Goal: Task Accomplishment & Management: Complete application form

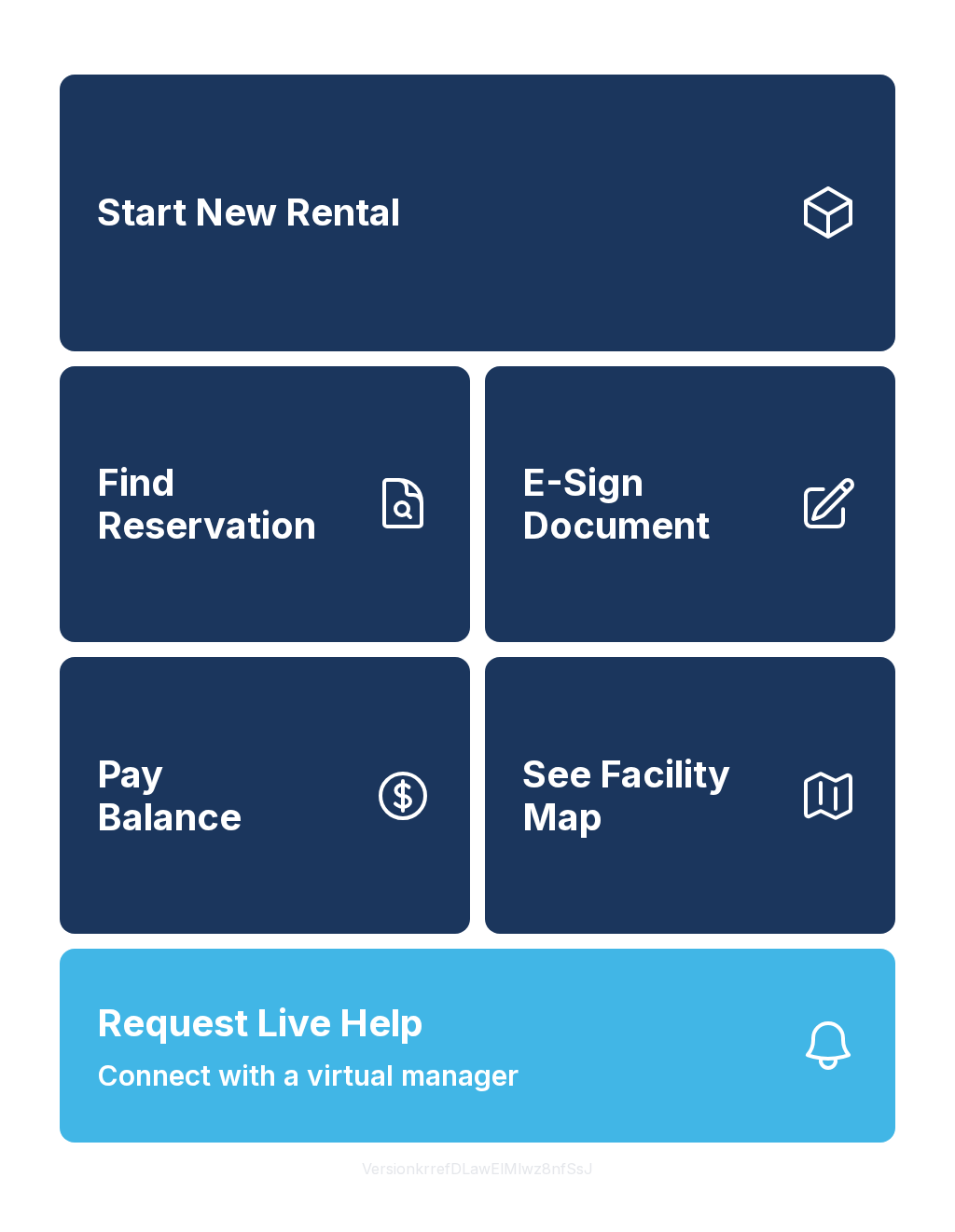
scroll to position [22, 0]
click at [414, 15] on div "Start New Rental Find Reservation E-Sign Document Pay Balance See Facility Map …" at bounding box center [477, 616] width 955 height 1232
click at [685, 453] on link "E-Sign Document" at bounding box center [690, 504] width 410 height 276
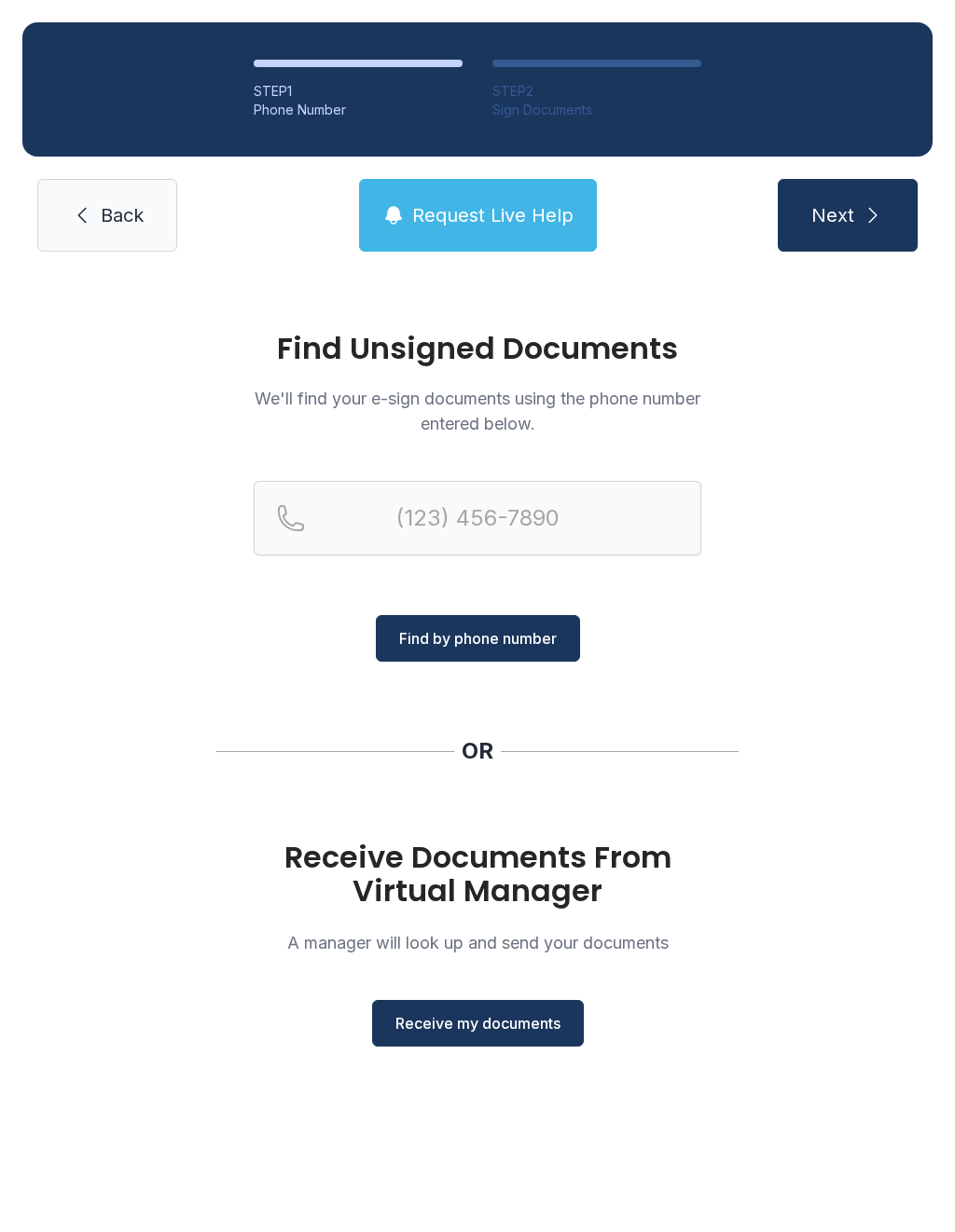
click at [430, 1036] on button "Receive my documents" at bounding box center [478, 1023] width 212 height 47
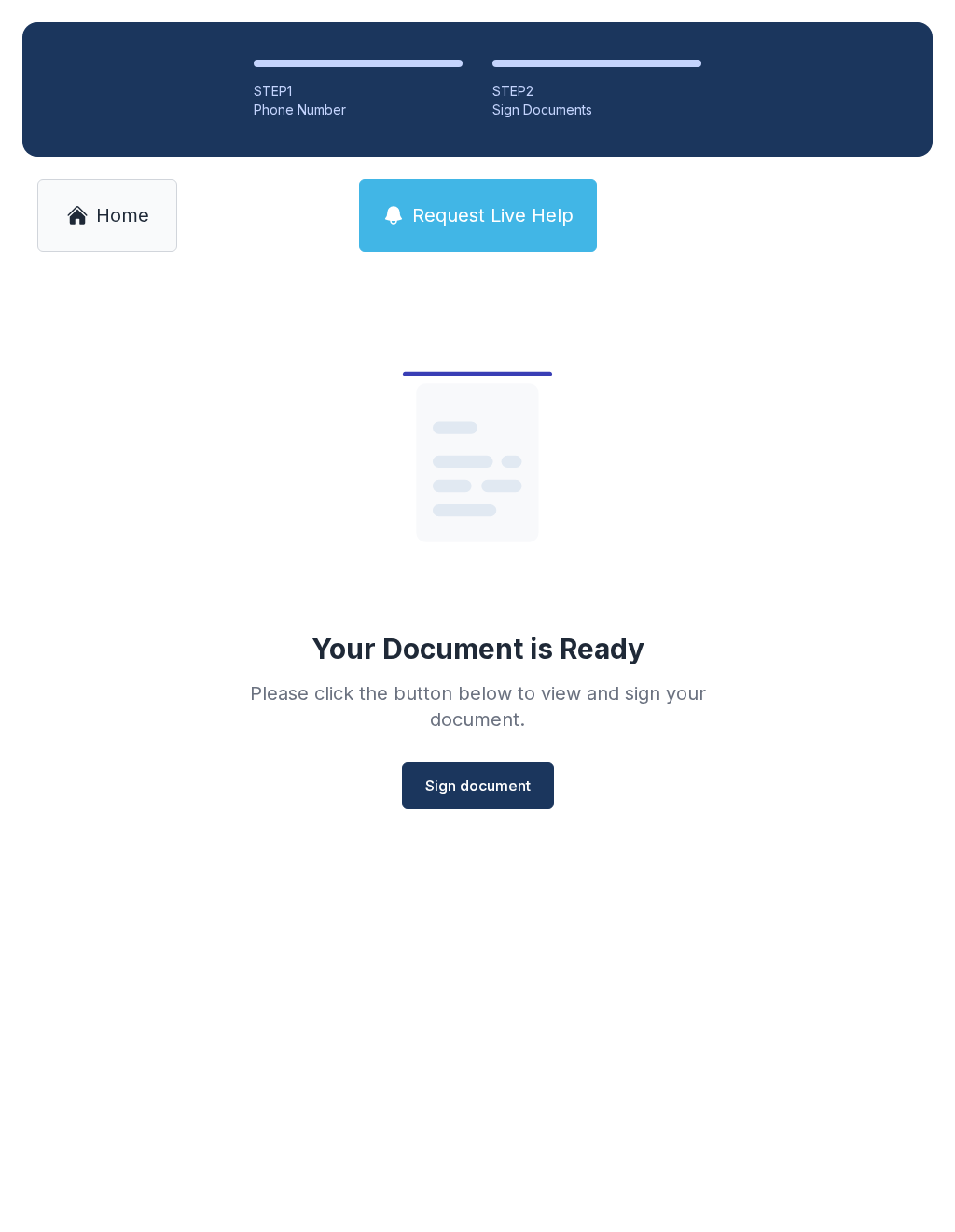
click at [447, 794] on span "Sign document" at bounding box center [478, 786] width 105 height 22
click at [480, 777] on span "Sign document" at bounding box center [478, 786] width 105 height 22
click at [344, 1090] on main "Your Document is Ready Please click the button below to view and sign your docu…" at bounding box center [477, 752] width 955 height 957
click at [118, 241] on link "Home" at bounding box center [107, 215] width 140 height 73
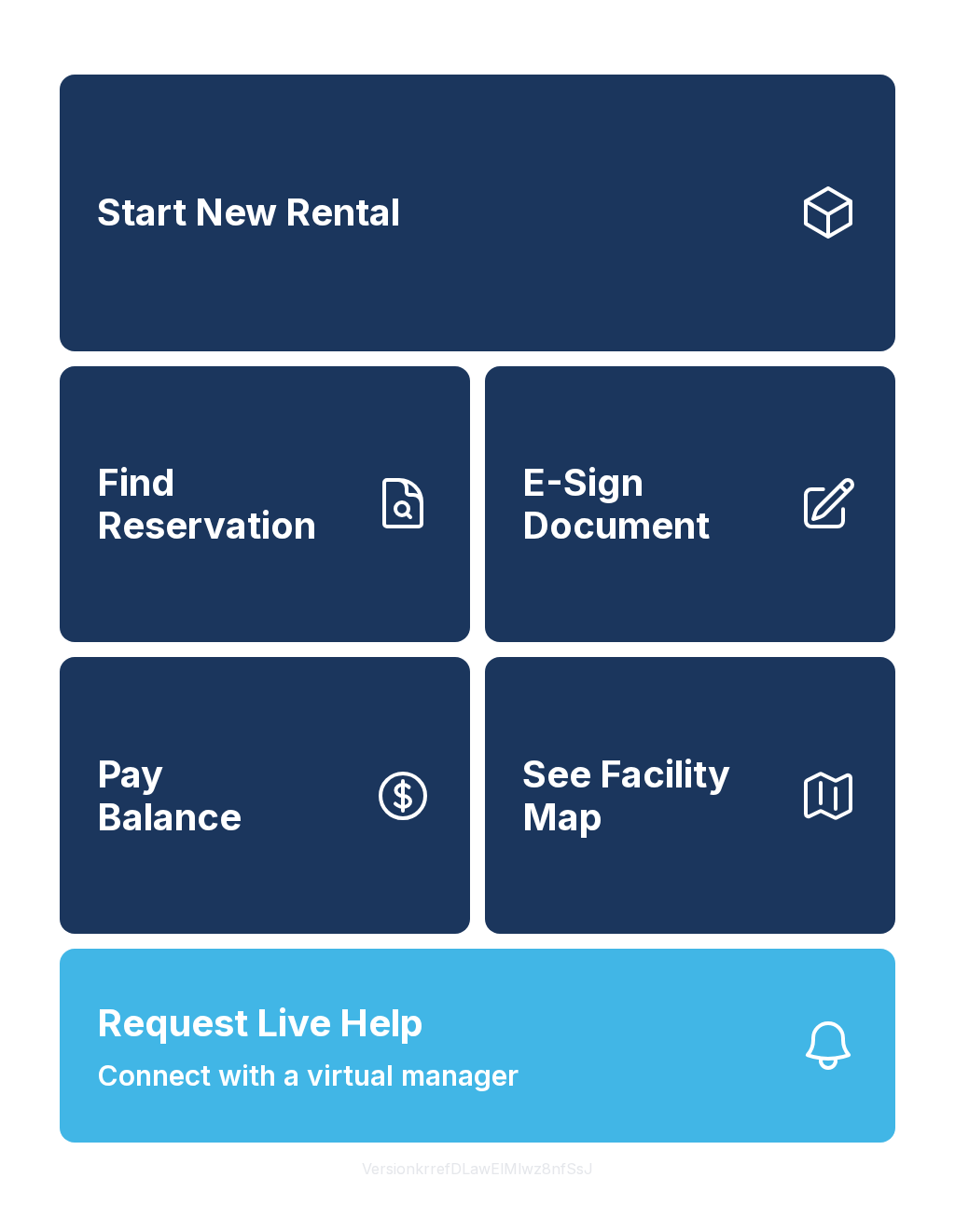
click at [687, 529] on span "E-Sign Document" at bounding box center [652, 503] width 261 height 85
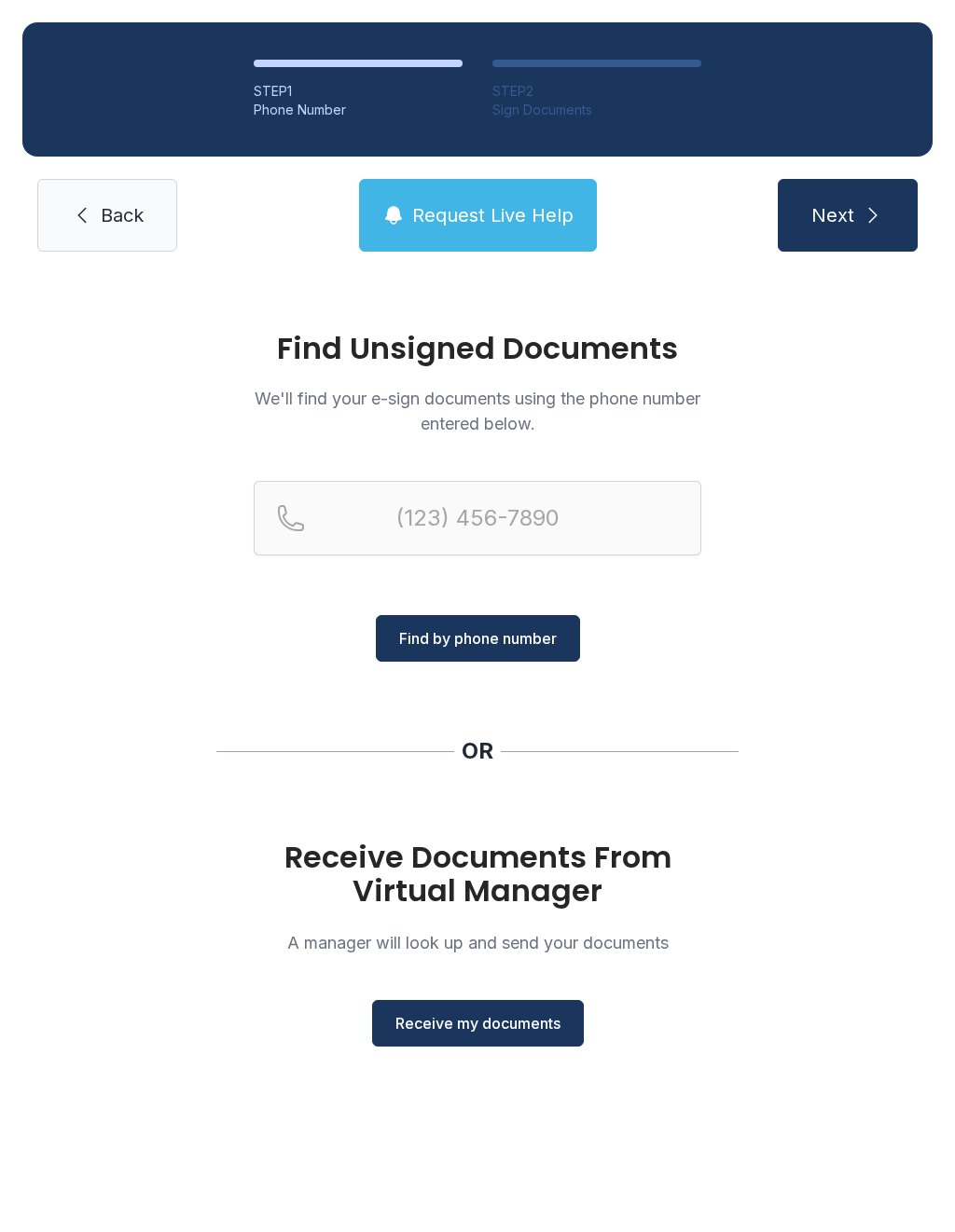
click at [488, 1023] on span "Receive my documents" at bounding box center [478, 1023] width 165 height 22
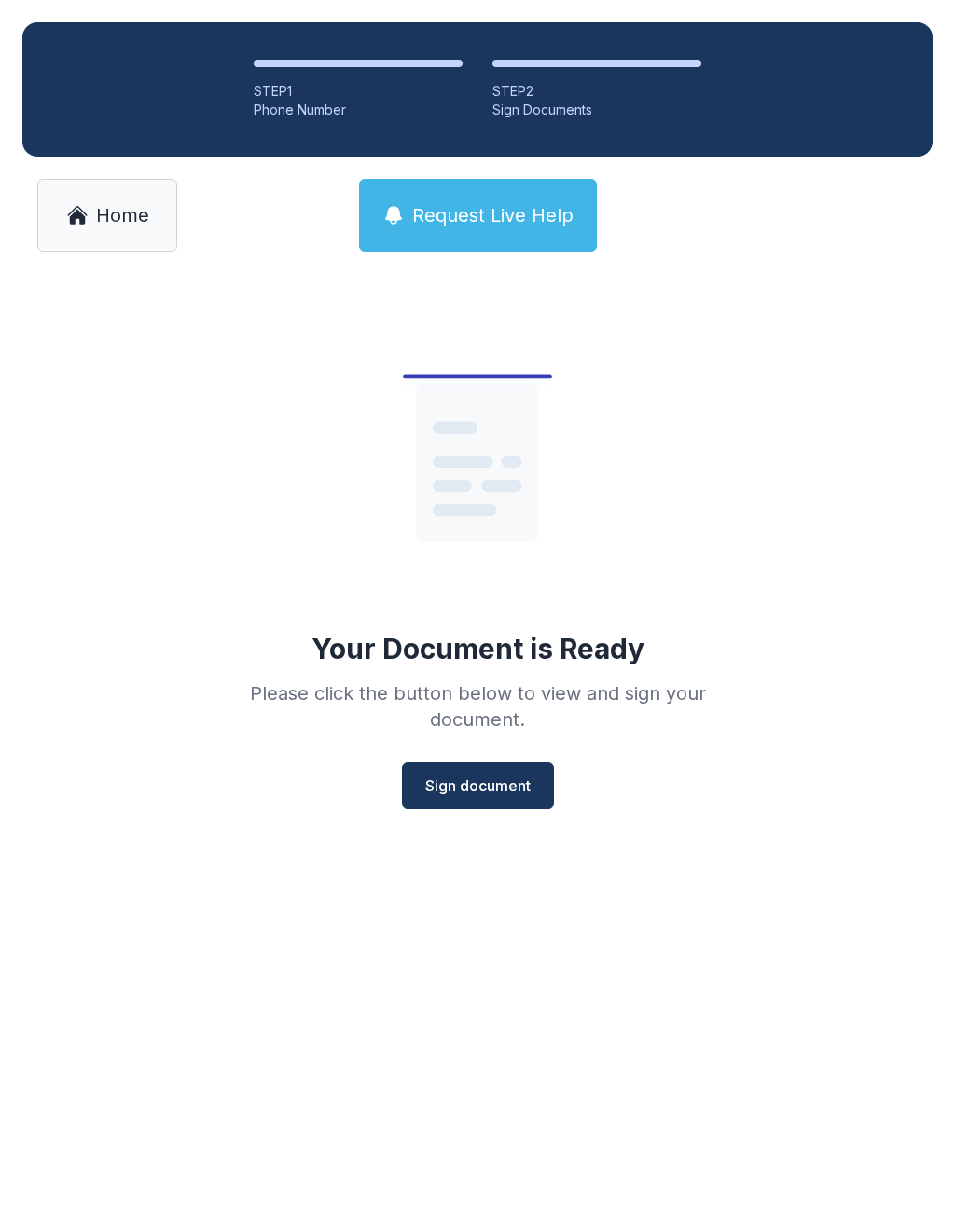
click at [485, 789] on span "Sign document" at bounding box center [478, 786] width 105 height 22
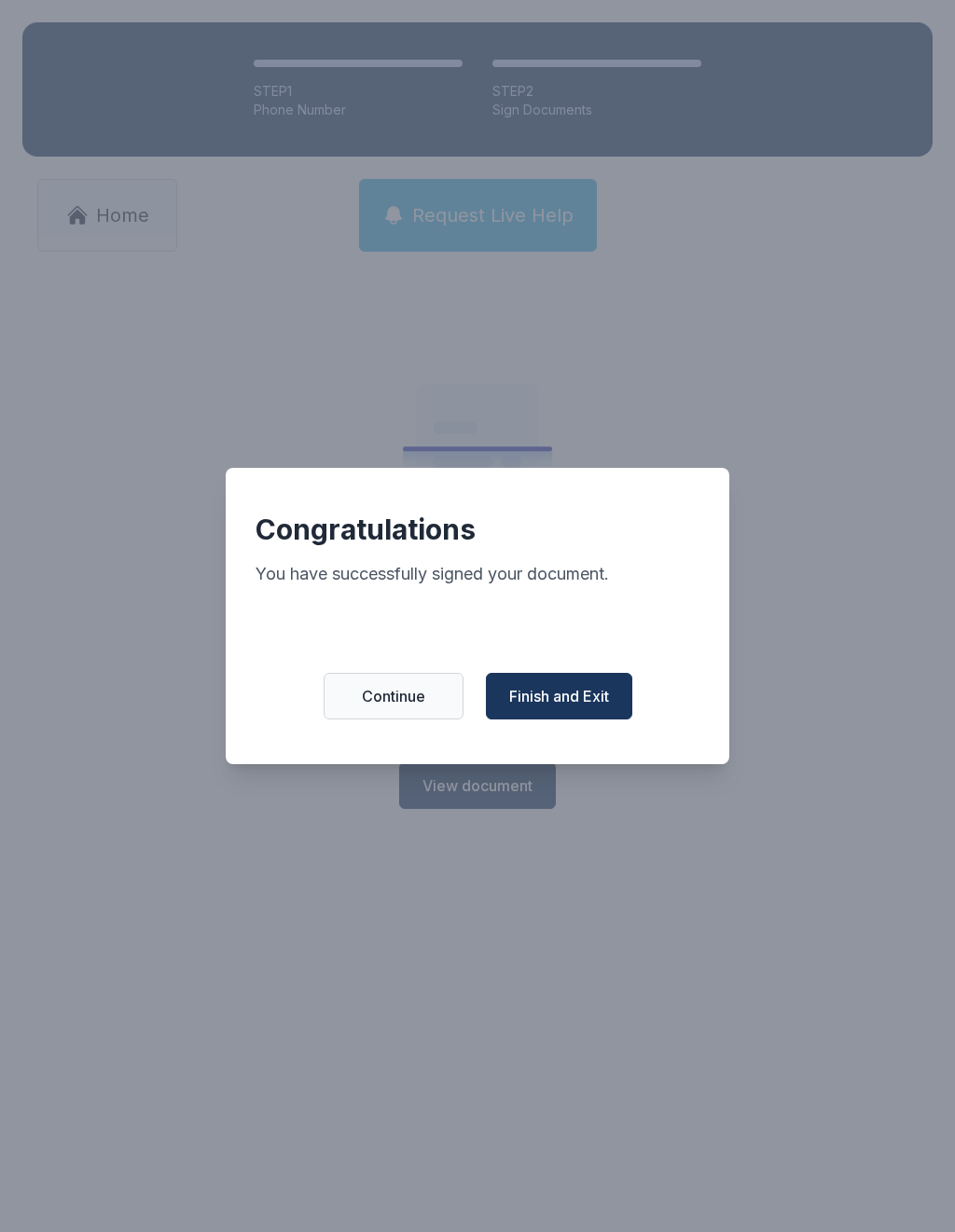
click at [540, 717] on button "Finish and Exit" at bounding box center [559, 696] width 146 height 47
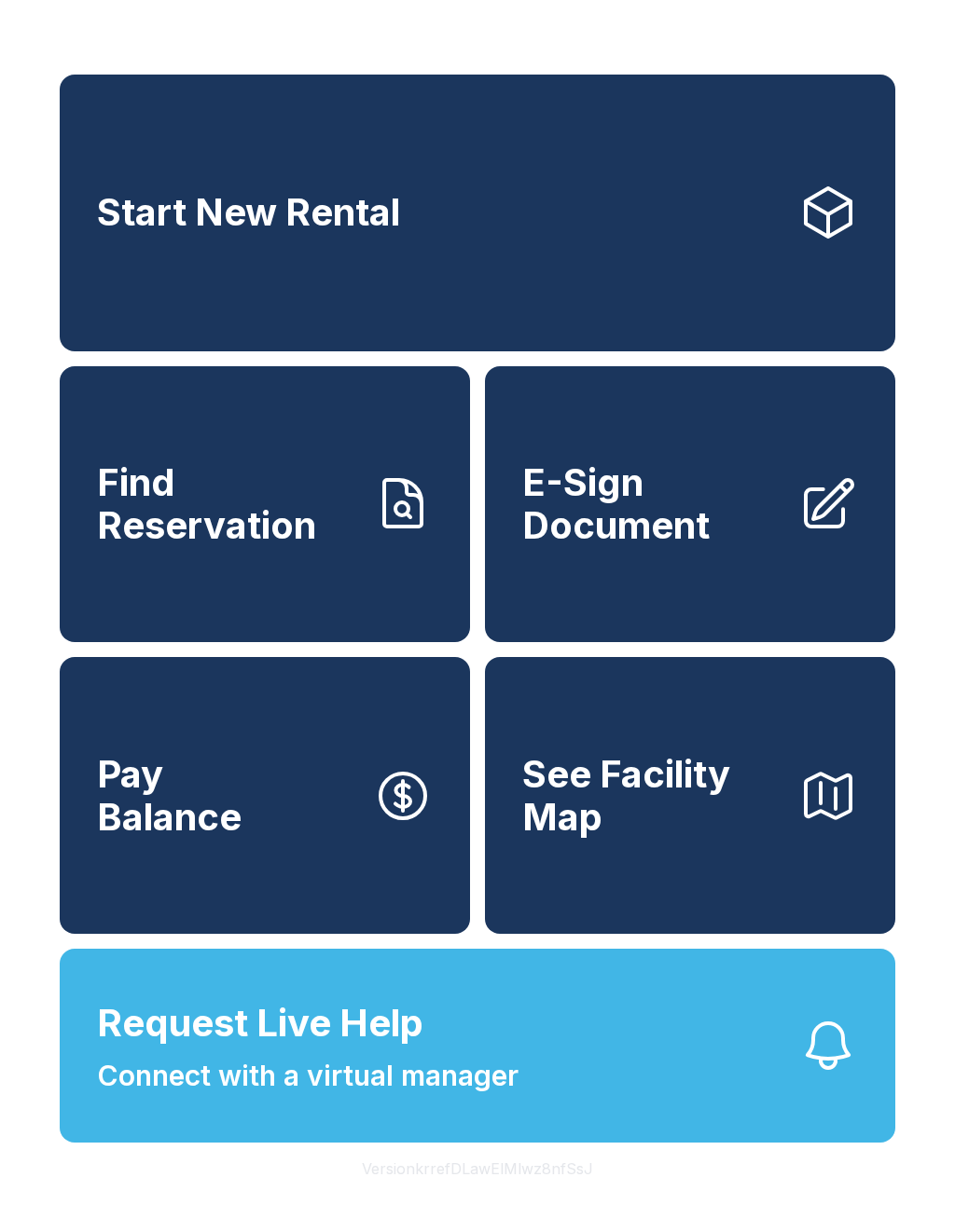
click at [634, 520] on span "E-Sign Document" at bounding box center [652, 503] width 261 height 85
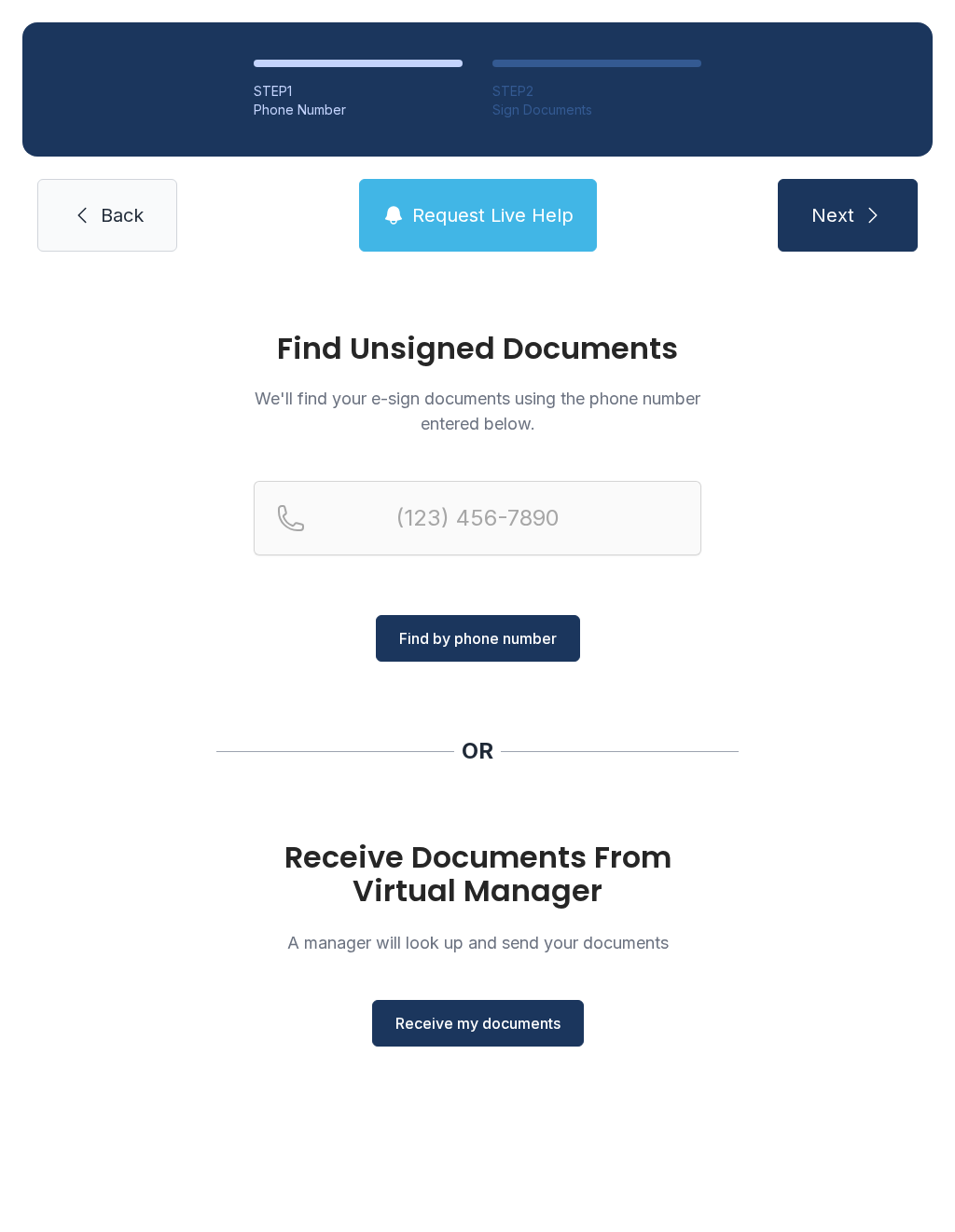
click at [391, 1041] on button "Receive my documents" at bounding box center [478, 1023] width 212 height 47
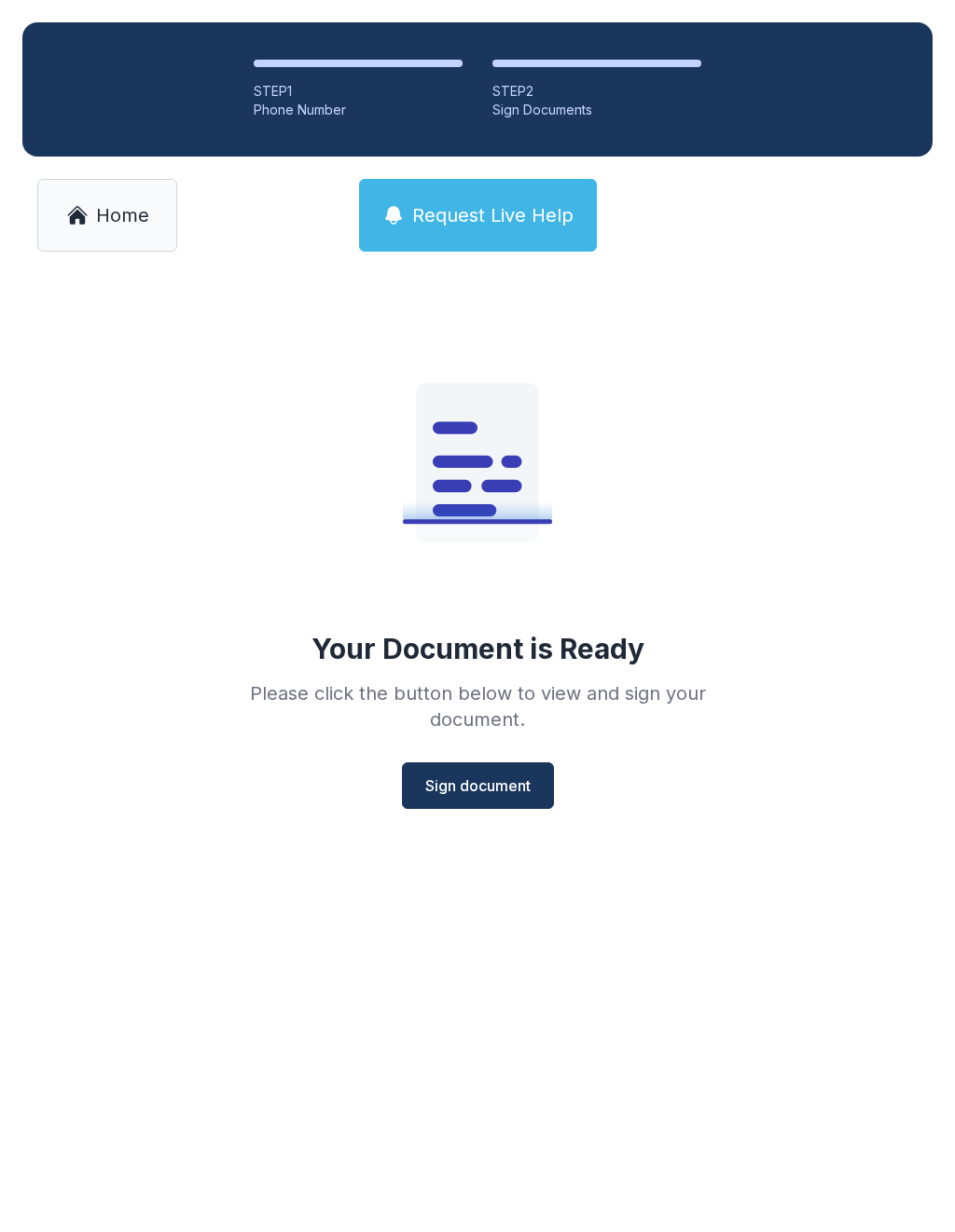
click at [440, 781] on span "Sign document" at bounding box center [478, 786] width 105 height 22
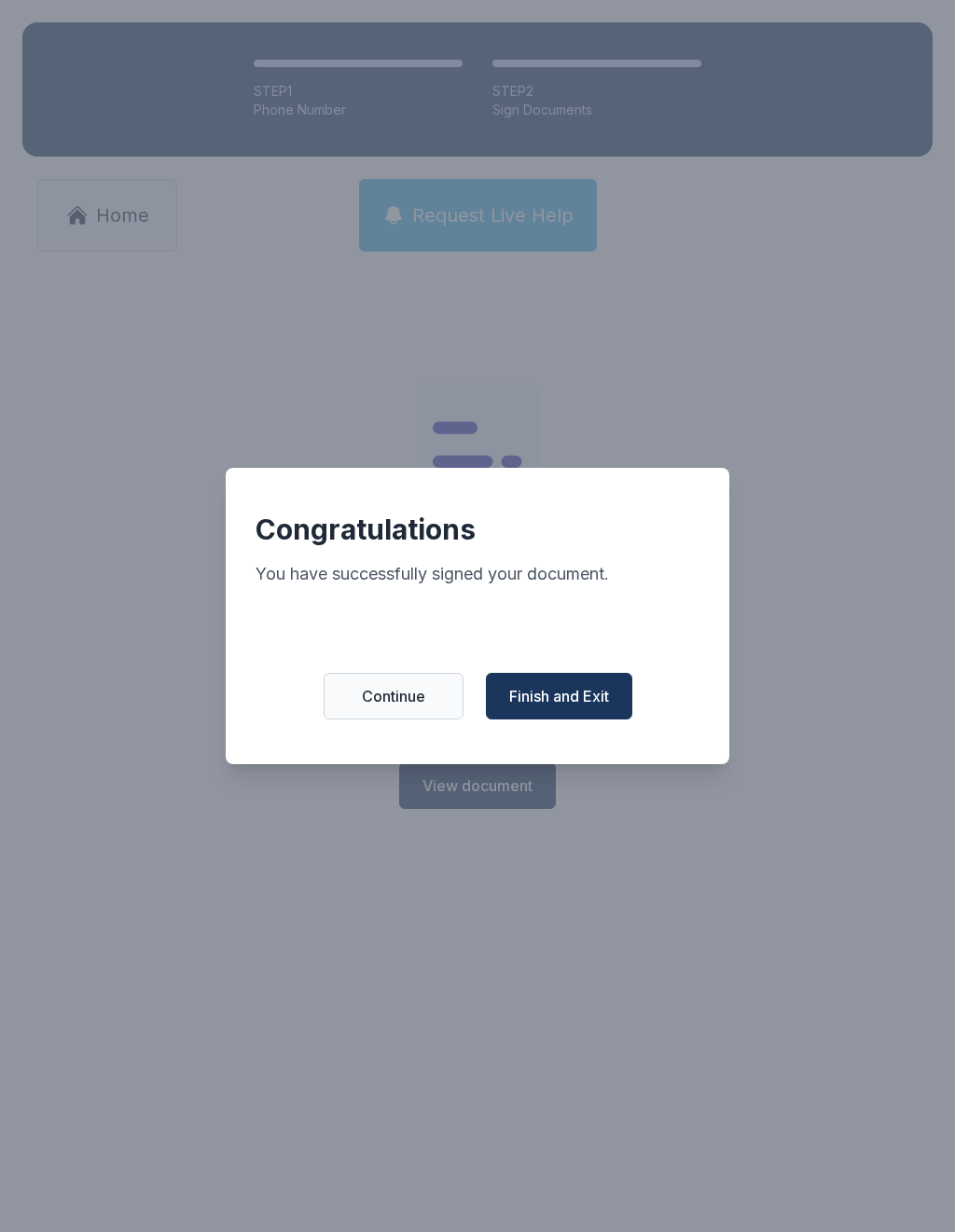
click at [511, 687] on button "Finish and Exit" at bounding box center [559, 696] width 146 height 47
